Goal: Check status

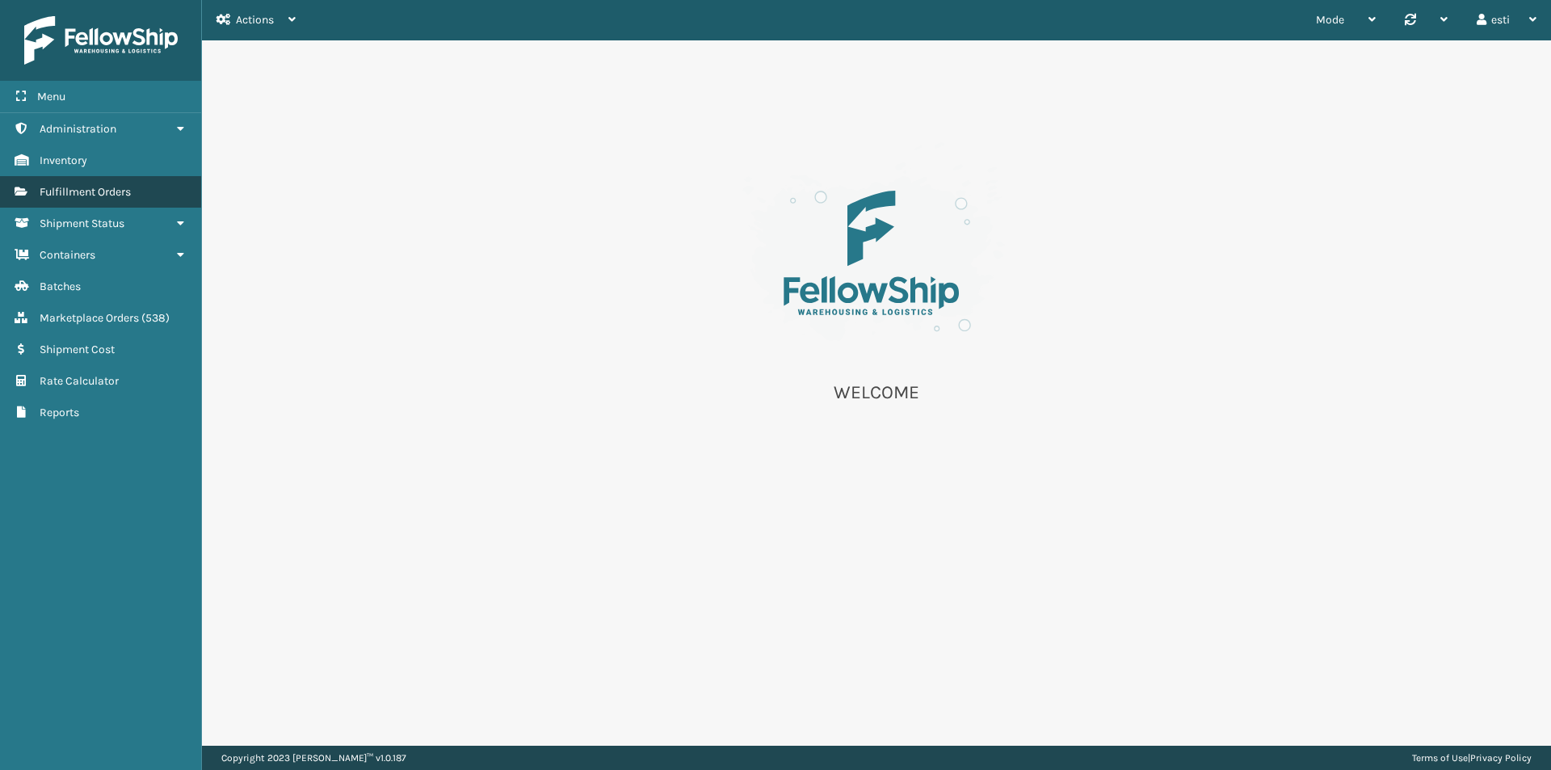
click at [99, 193] on span "Fulfillment Orders" at bounding box center [85, 192] width 91 height 14
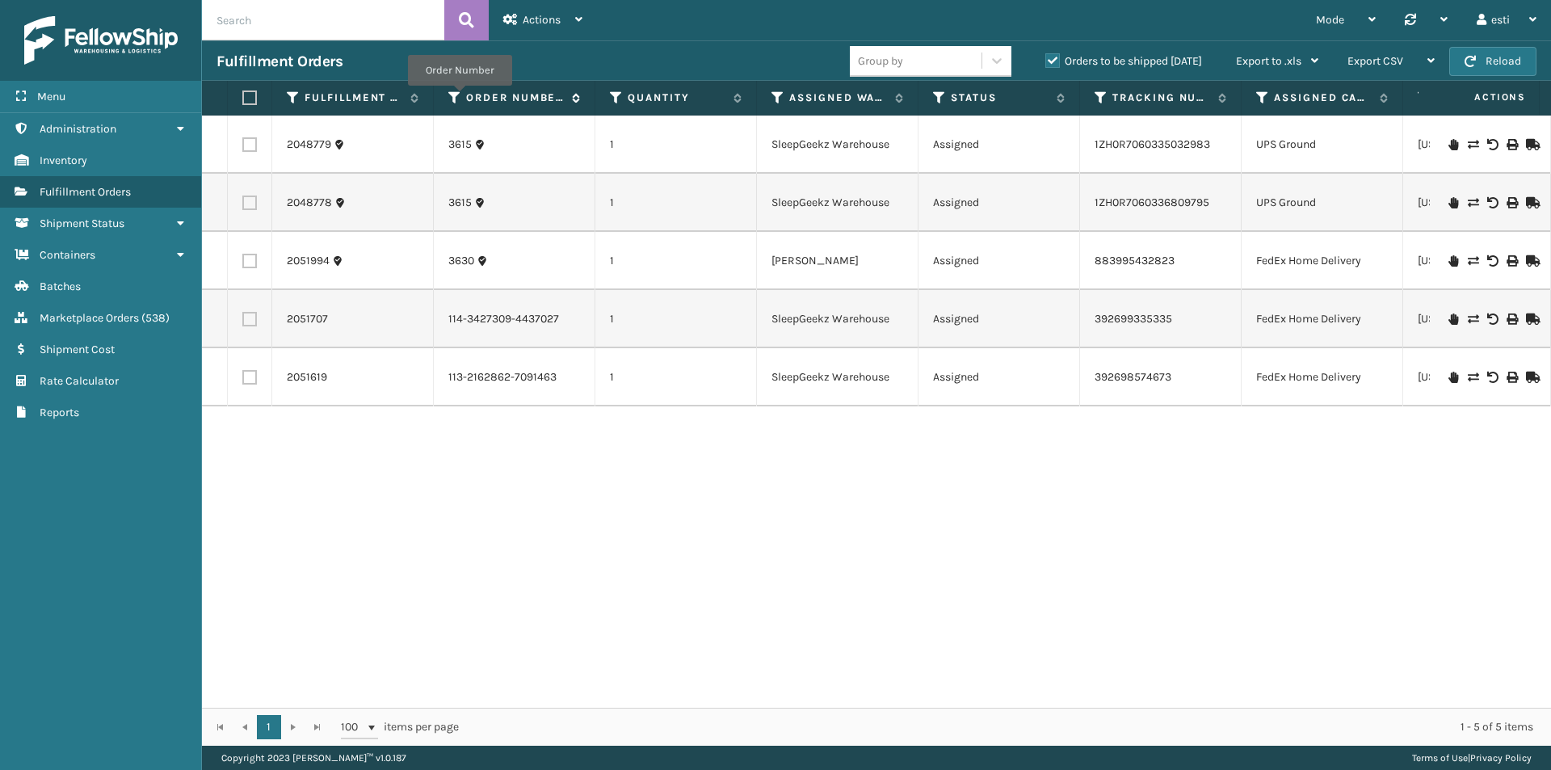
click at [460, 97] on icon at bounding box center [454, 97] width 13 height 15
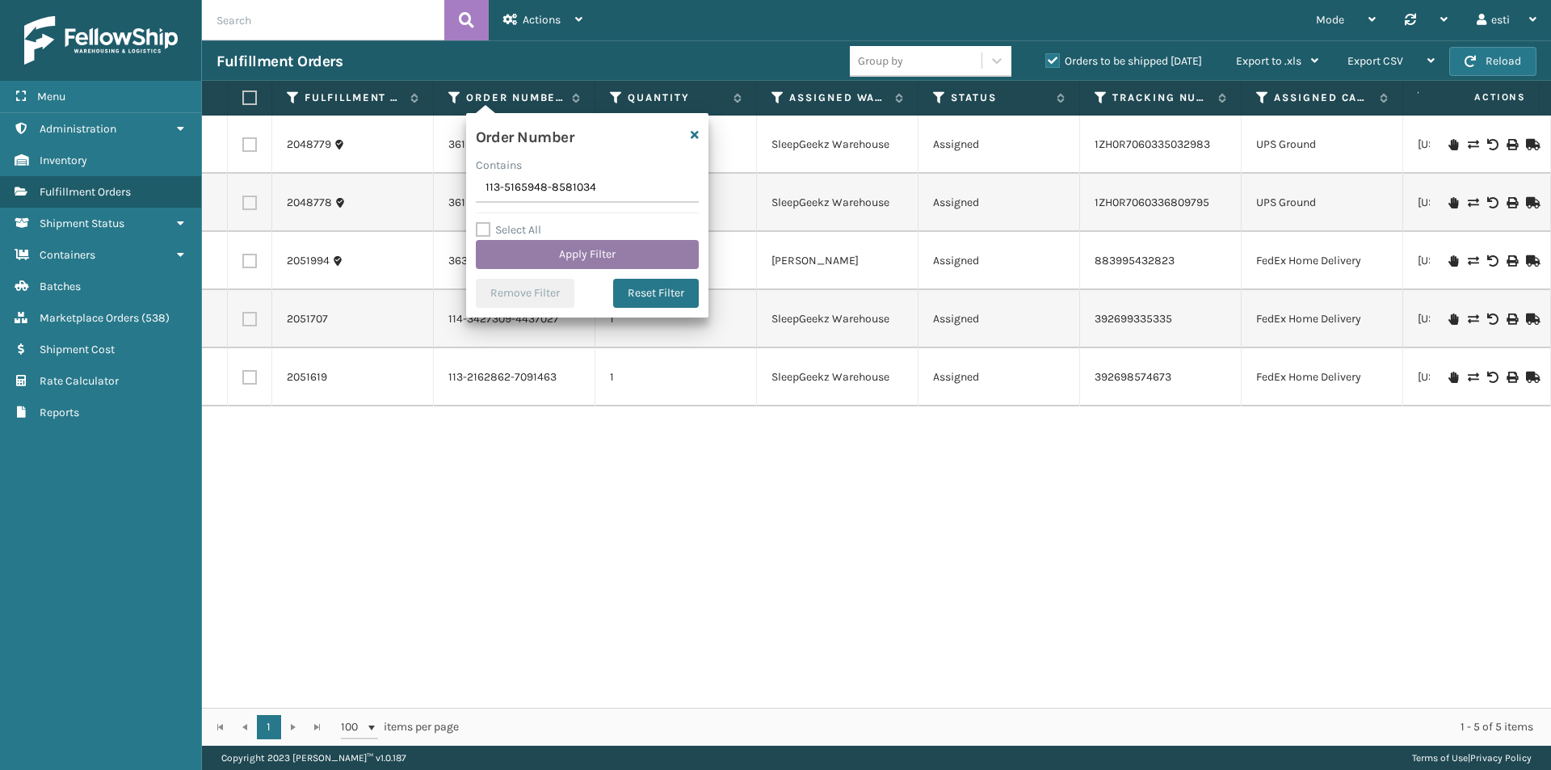
type input "113-5165948-8581034"
click at [561, 253] on button "Apply Filter" at bounding box center [587, 254] width 223 height 29
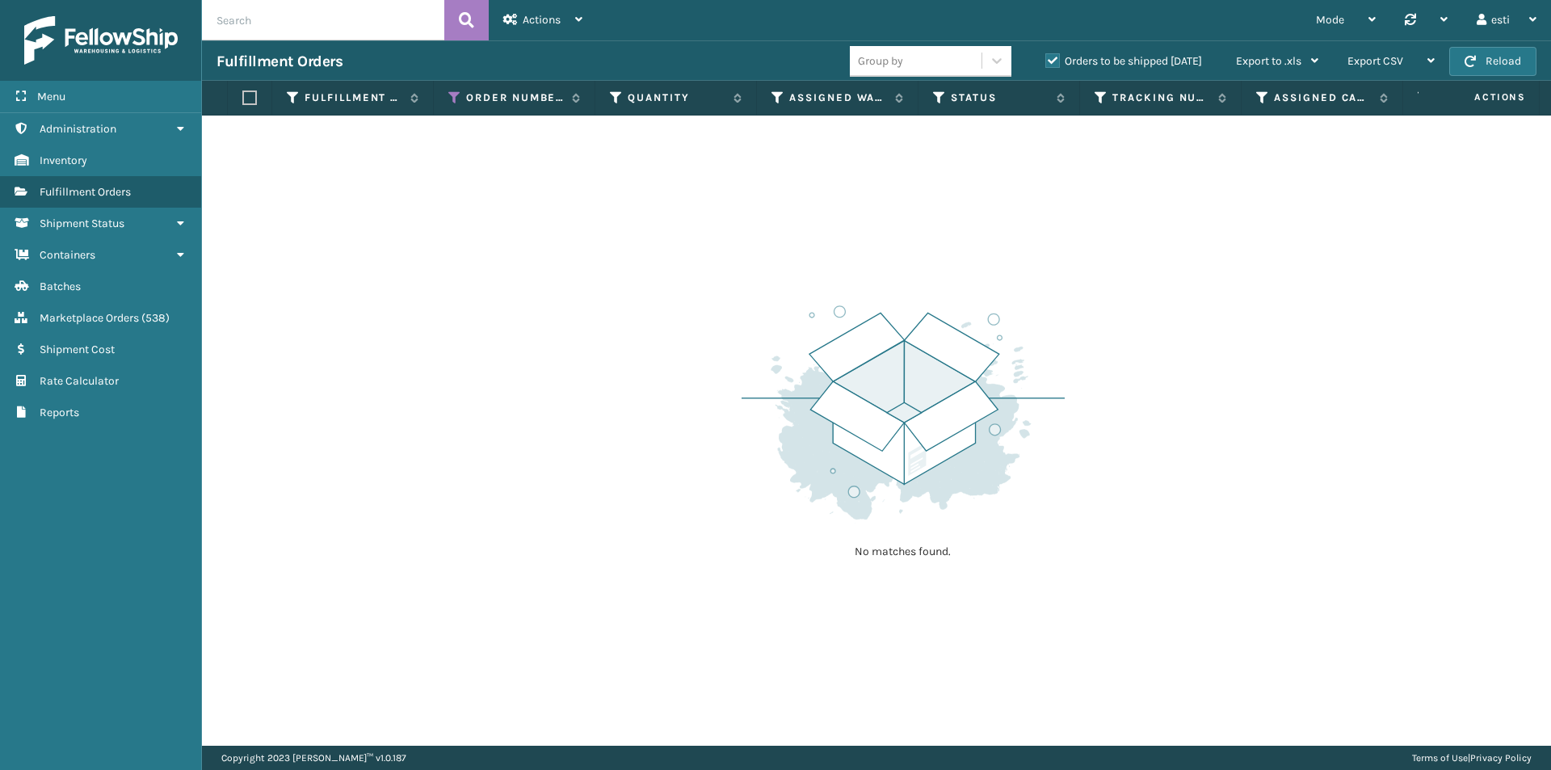
click at [1053, 64] on label "Orders to be shipped [DATE]" at bounding box center [1123, 61] width 157 height 14
click at [1046, 62] on input "Orders to be shipped [DATE]" at bounding box center [1045, 57] width 1 height 11
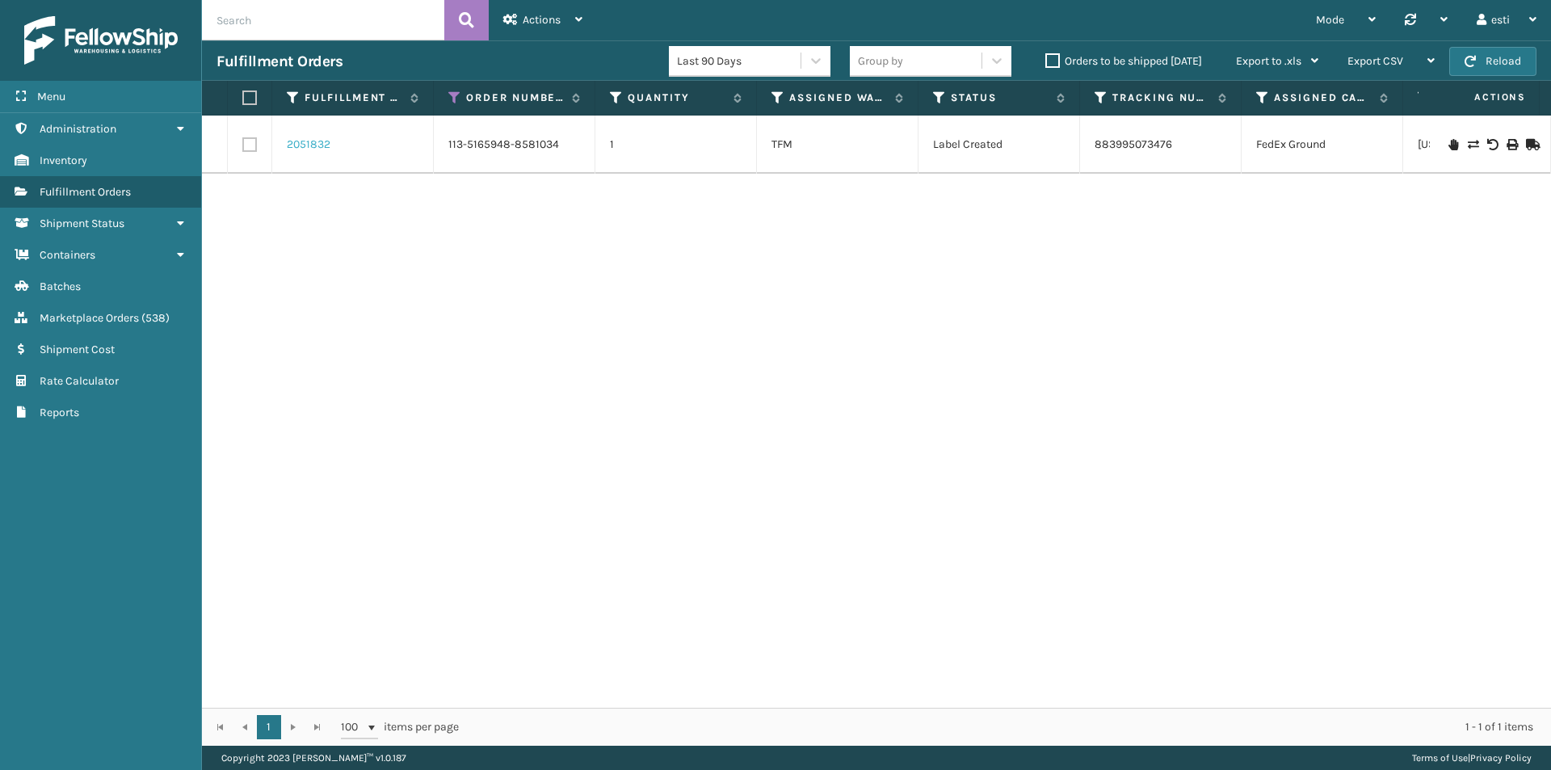
click at [307, 145] on link "2051832" at bounding box center [309, 145] width 44 height 16
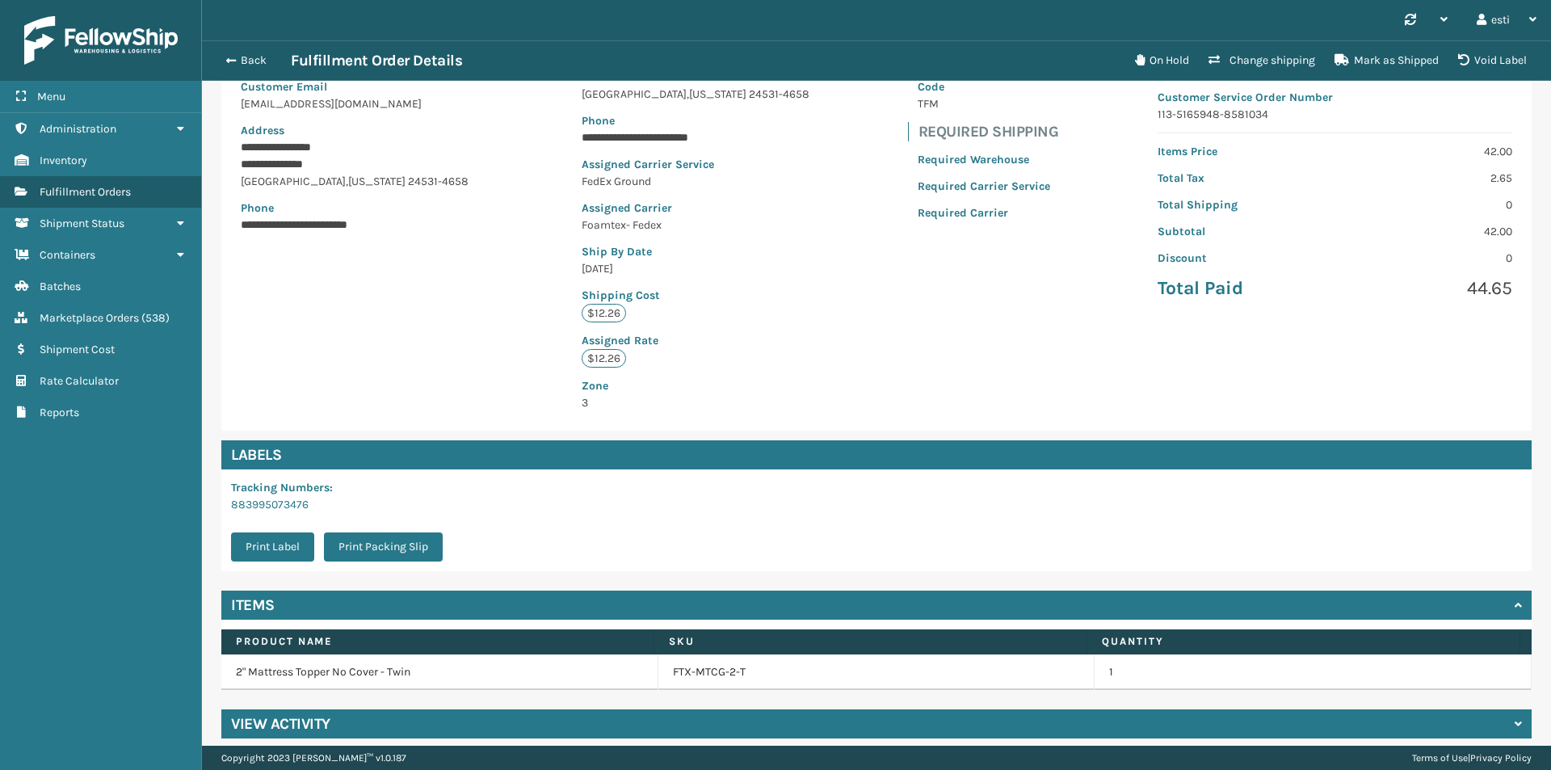
scroll to position [202, 0]
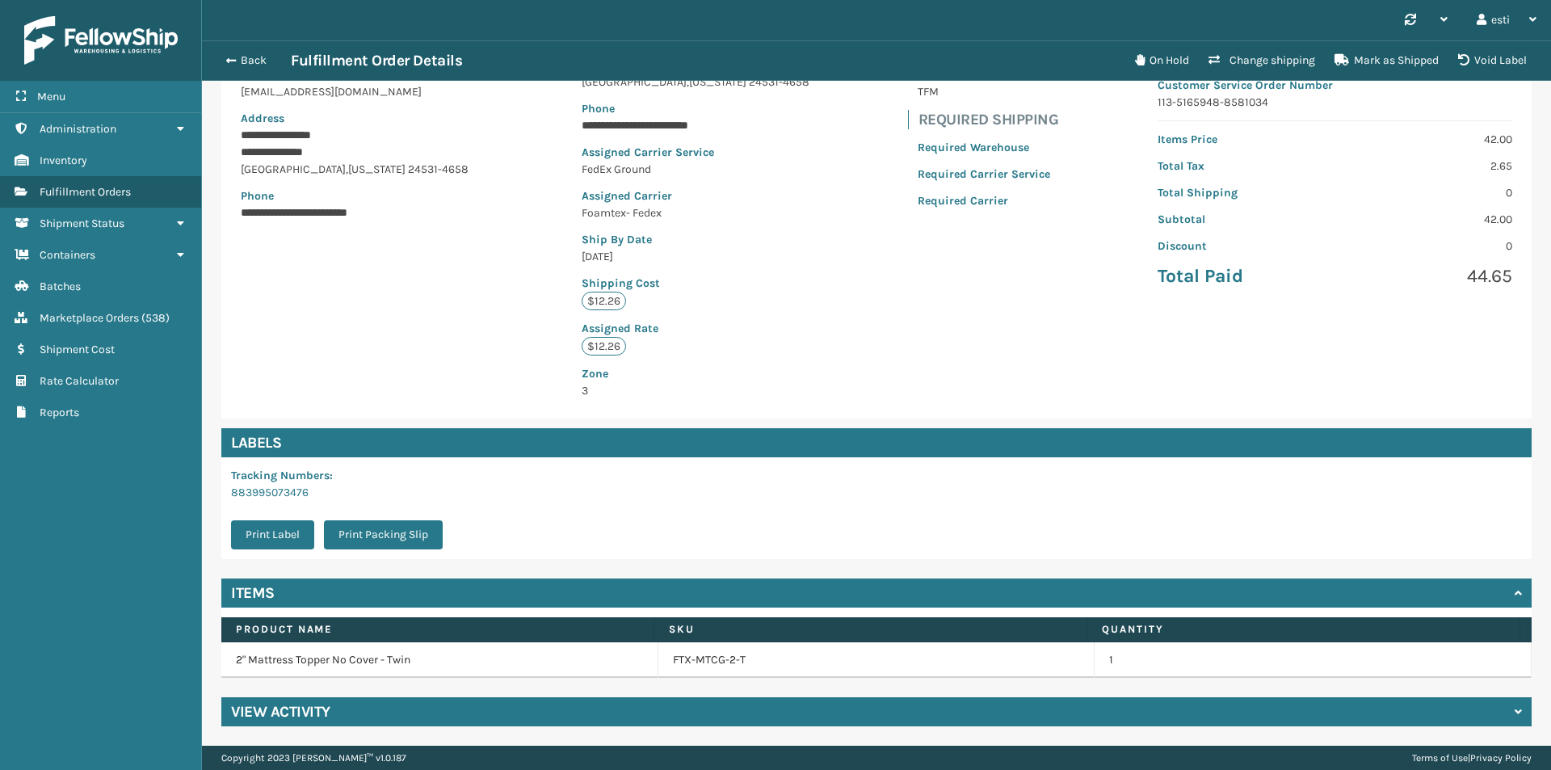
click at [363, 709] on div "View Activity" at bounding box center [876, 711] width 1310 height 29
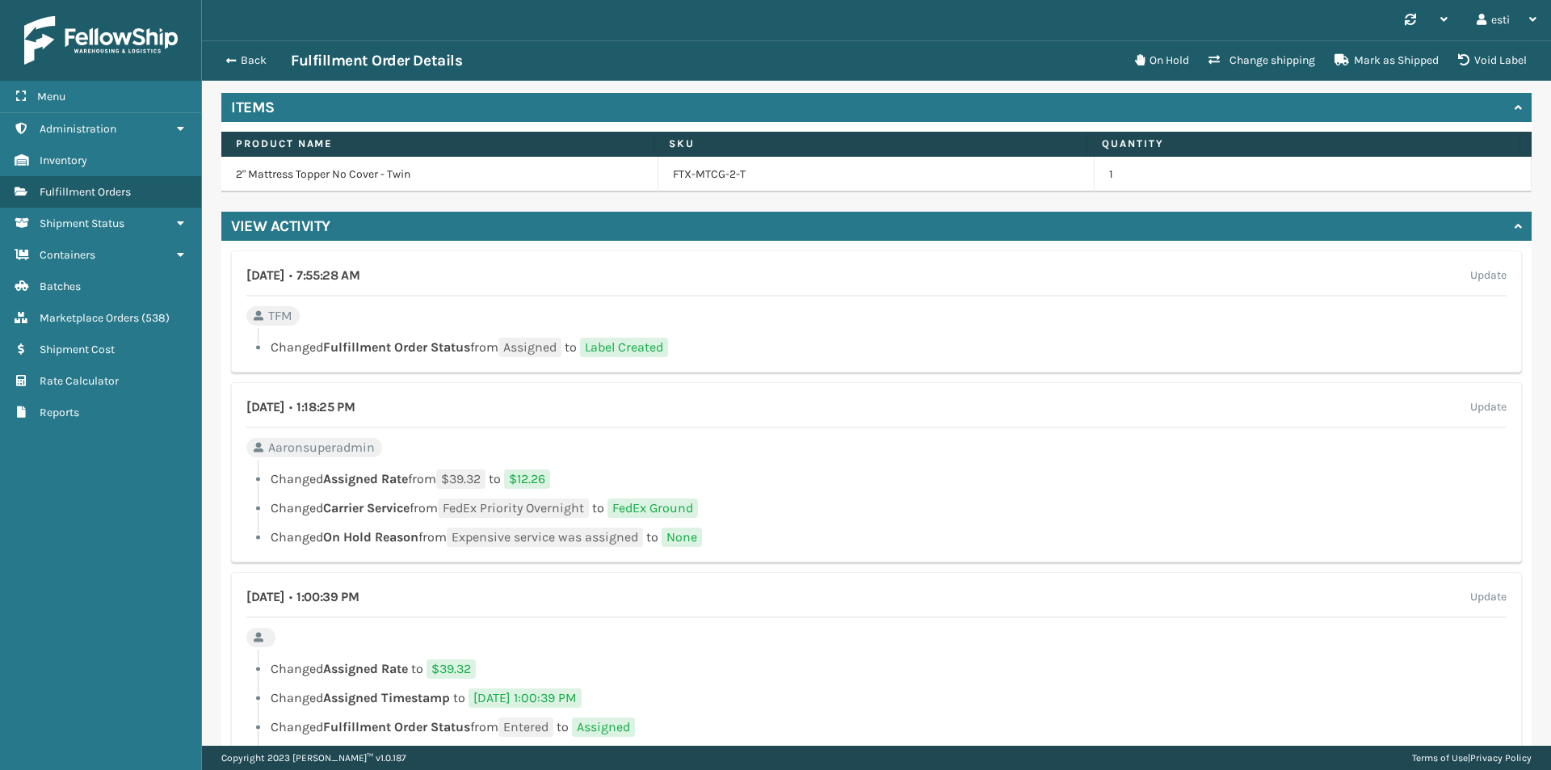
scroll to position [202, 0]
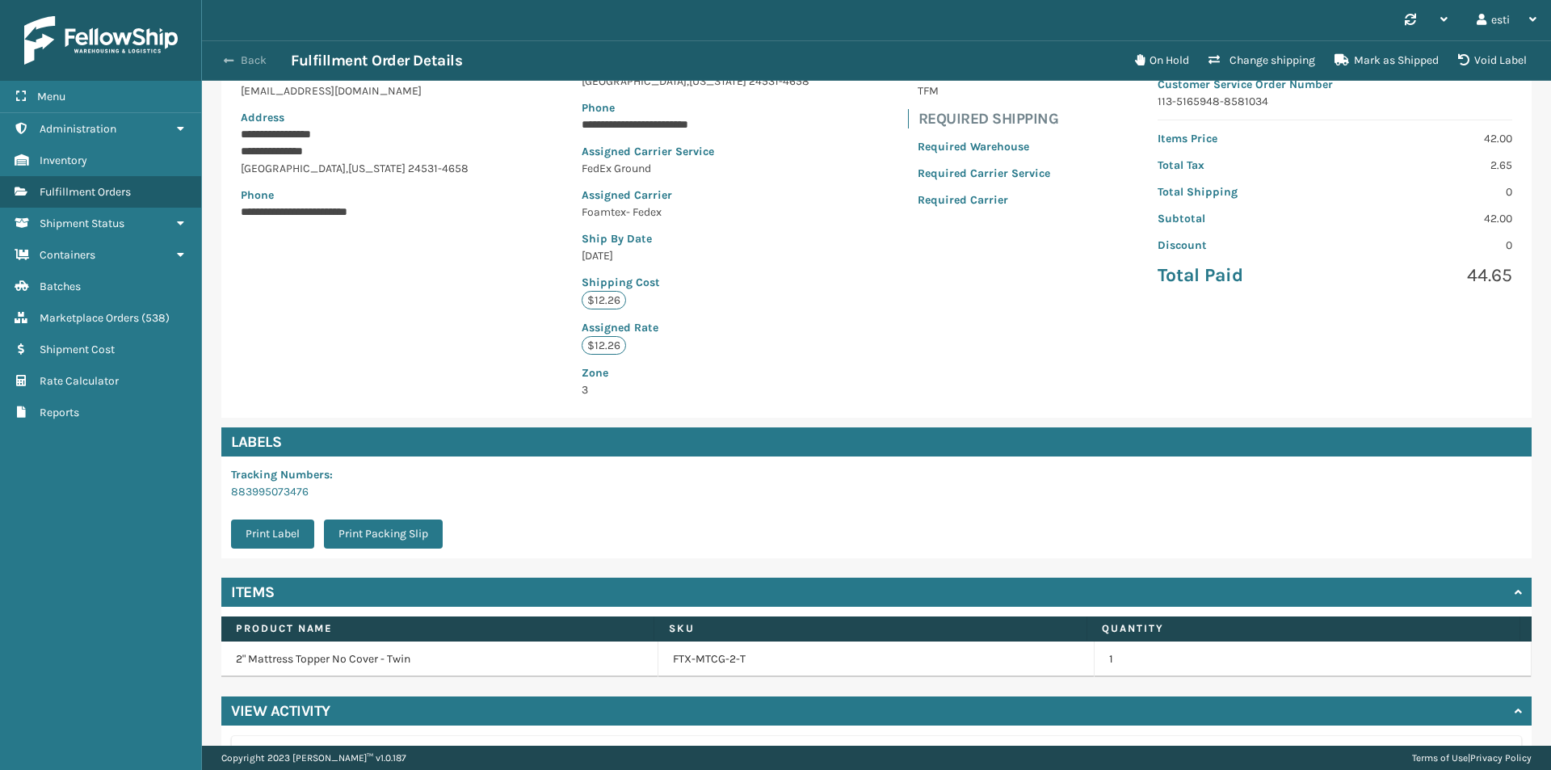
click at [233, 58] on span "button" at bounding box center [229, 60] width 10 height 11
